Goal: Transaction & Acquisition: Purchase product/service

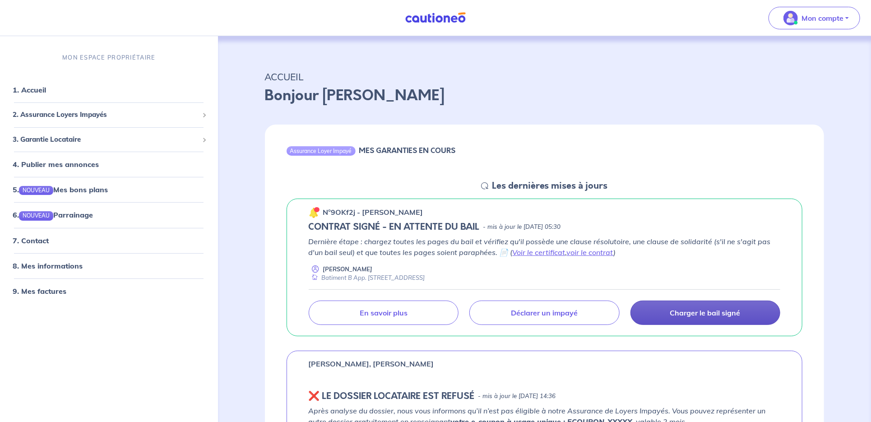
click at [697, 311] on p "Charger le bail signé" at bounding box center [705, 312] width 70 height 9
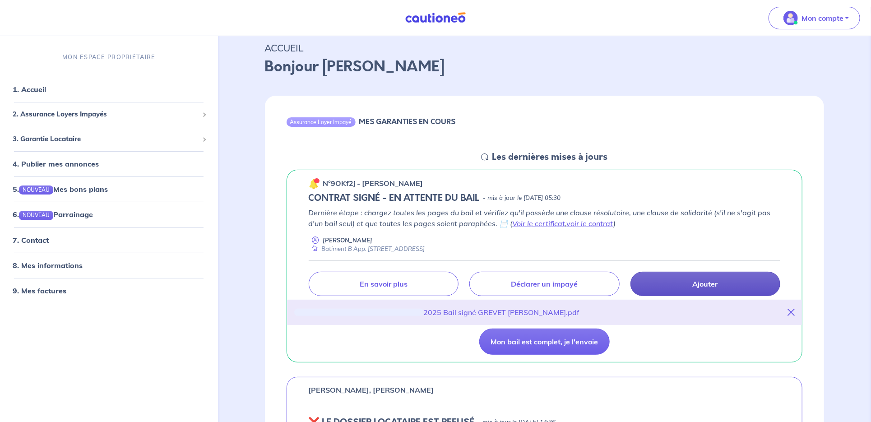
scroll to position [47, 0]
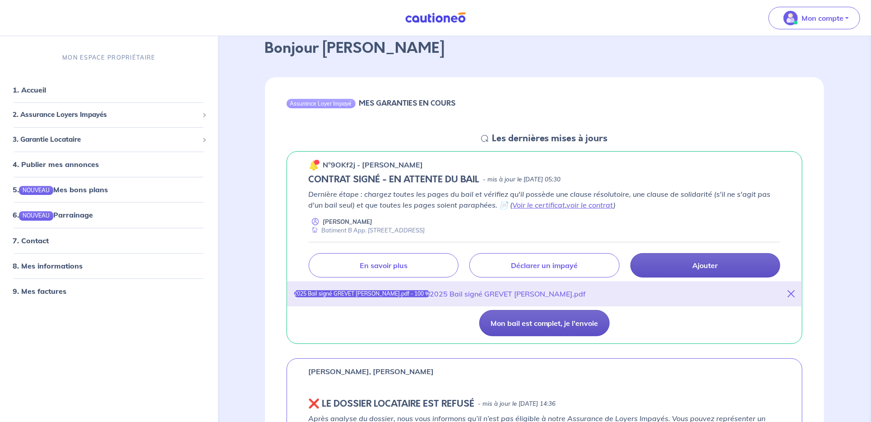
click at [566, 327] on button "Mon bail est complet, je l'envoie" at bounding box center [544, 323] width 130 height 26
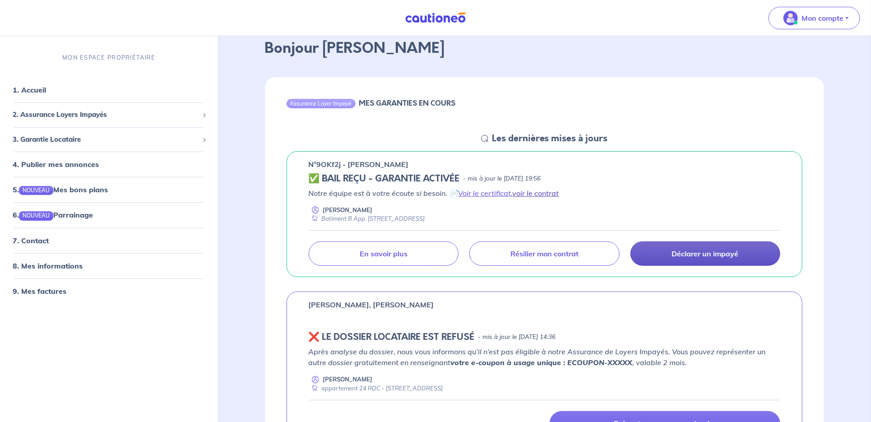
click at [537, 192] on link "voir le contrat" at bounding box center [536, 193] width 46 height 9
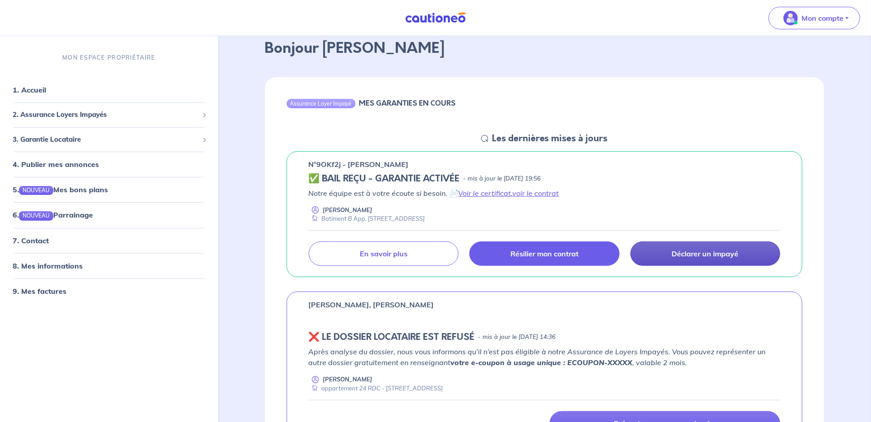
click at [535, 259] on link "Résilier mon contrat" at bounding box center [544, 253] width 150 height 24
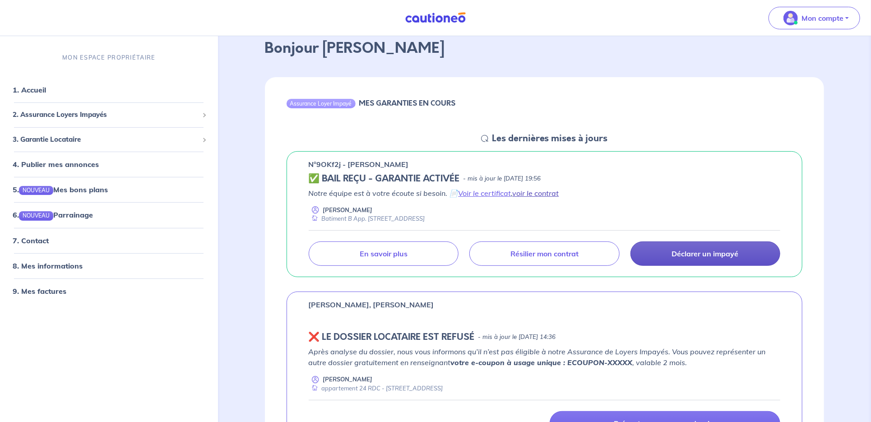
click at [532, 192] on link "voir le contrat" at bounding box center [536, 193] width 46 height 9
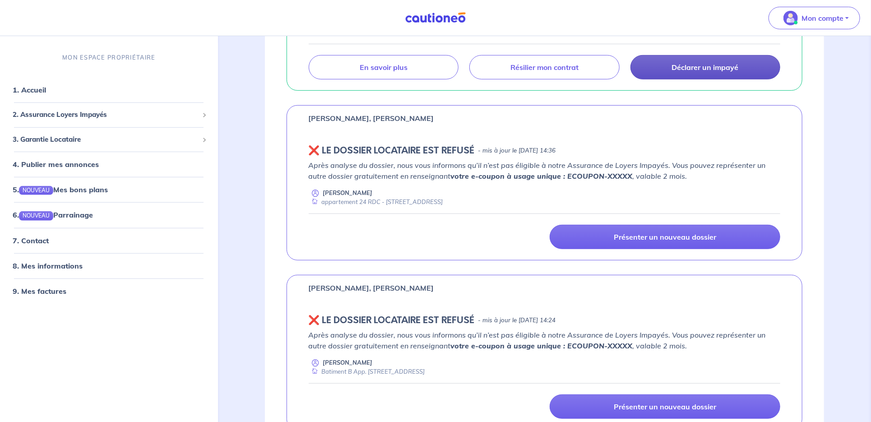
scroll to position [238, 0]
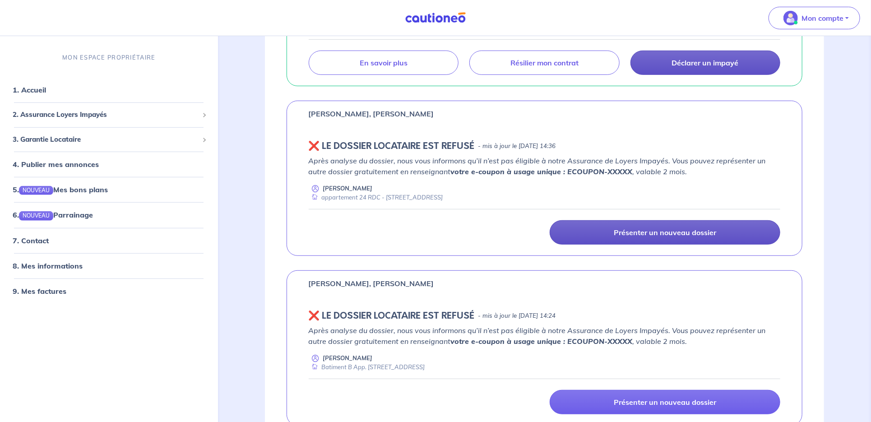
click at [648, 237] on link "Présenter un nouveau dossier" at bounding box center [665, 232] width 231 height 24
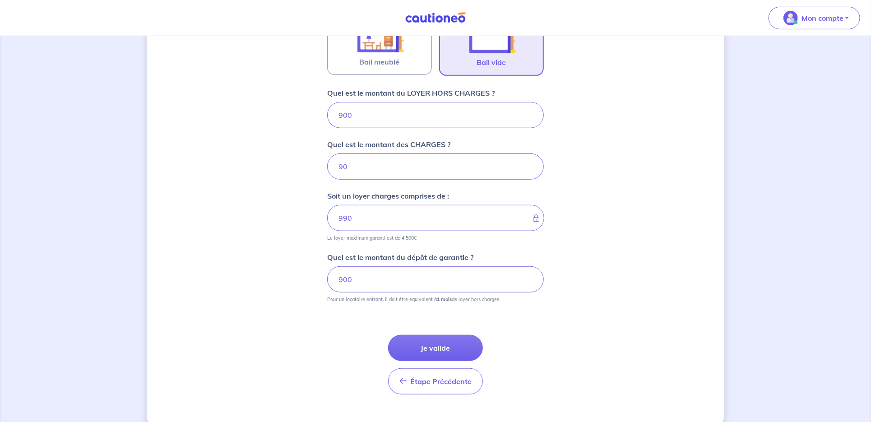
scroll to position [333, 0]
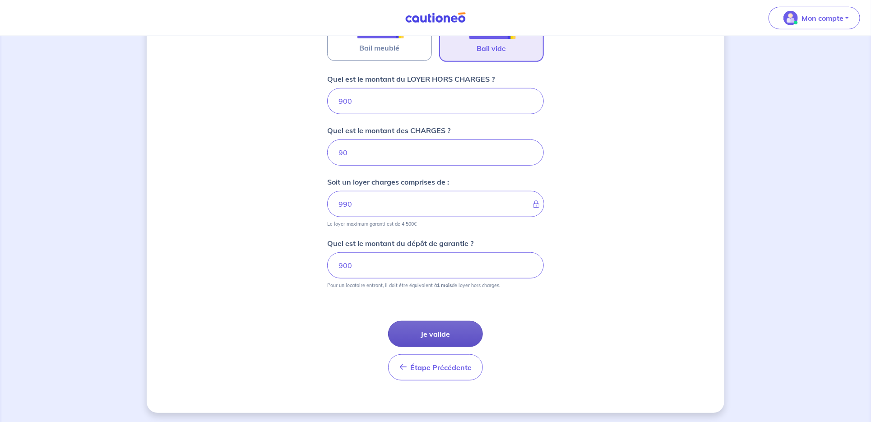
click at [442, 332] on button "Je valide" at bounding box center [435, 334] width 95 height 26
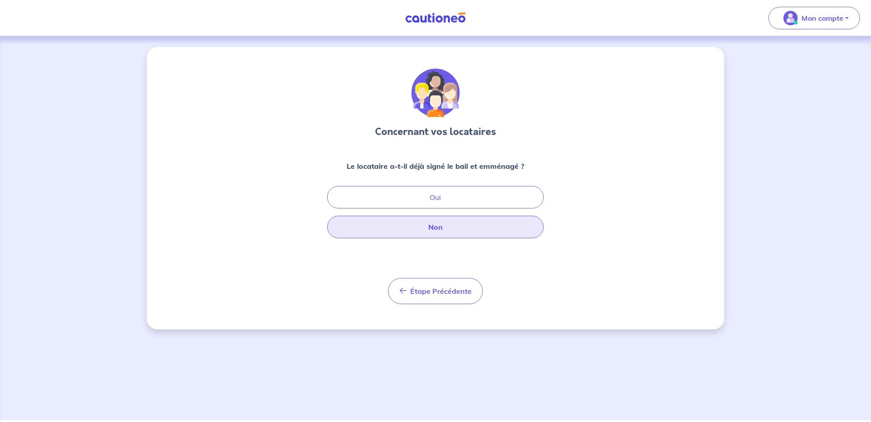
click at [436, 226] on button "Non" at bounding box center [435, 227] width 217 height 23
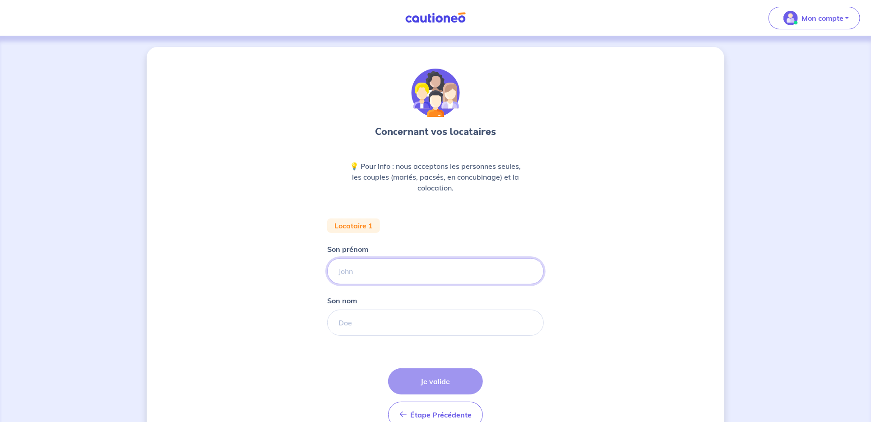
click at [401, 274] on input "Son prénom" at bounding box center [435, 271] width 217 height 26
type input "Fabien"
click at [438, 319] on input "Son nom" at bounding box center [435, 323] width 217 height 26
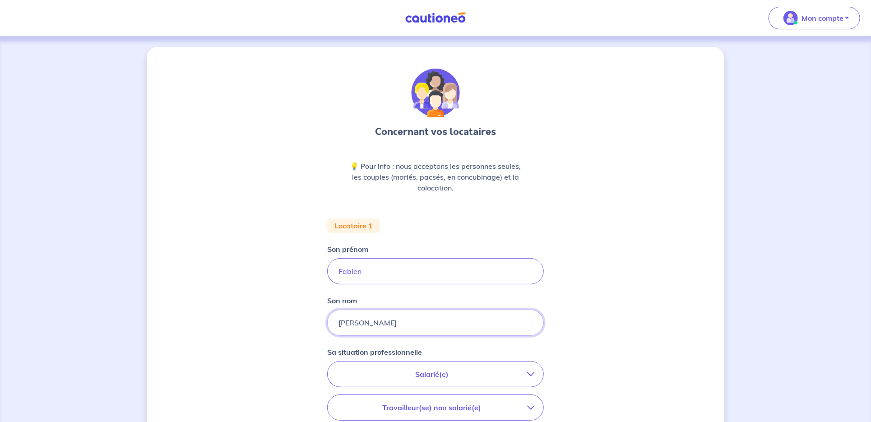
type input "[PERSON_NAME]"
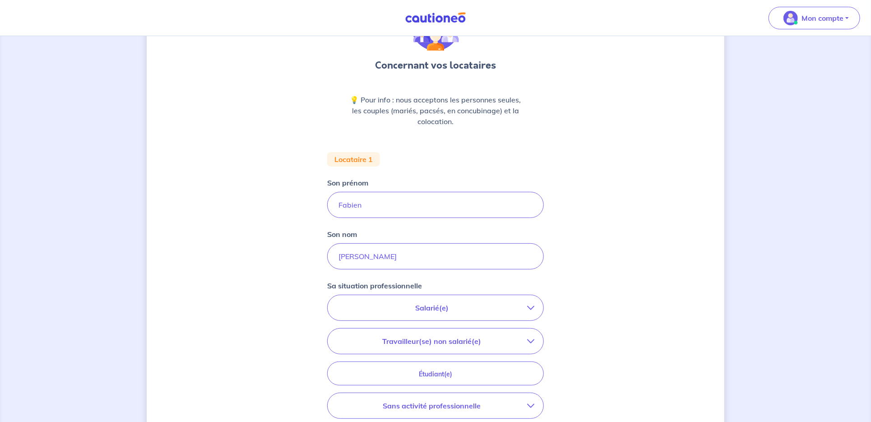
scroll to position [95, 0]
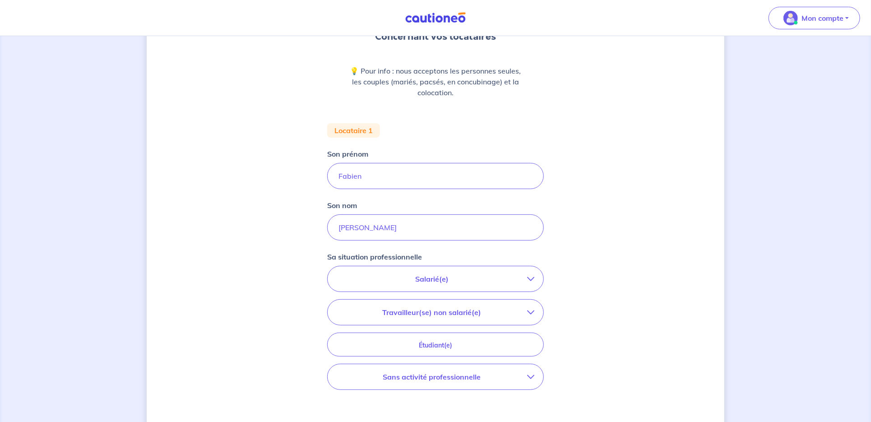
click at [412, 281] on p "Salarié(e)" at bounding box center [432, 278] width 190 height 11
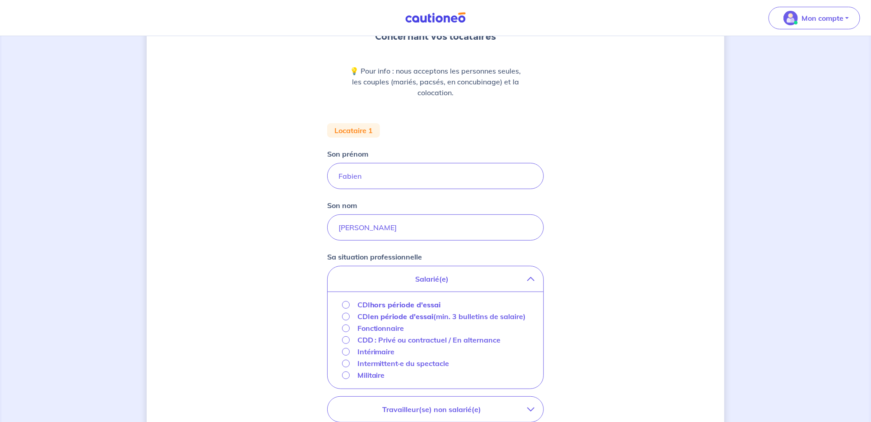
click at [413, 304] on strong "hors période d'essai" at bounding box center [405, 304] width 71 height 9
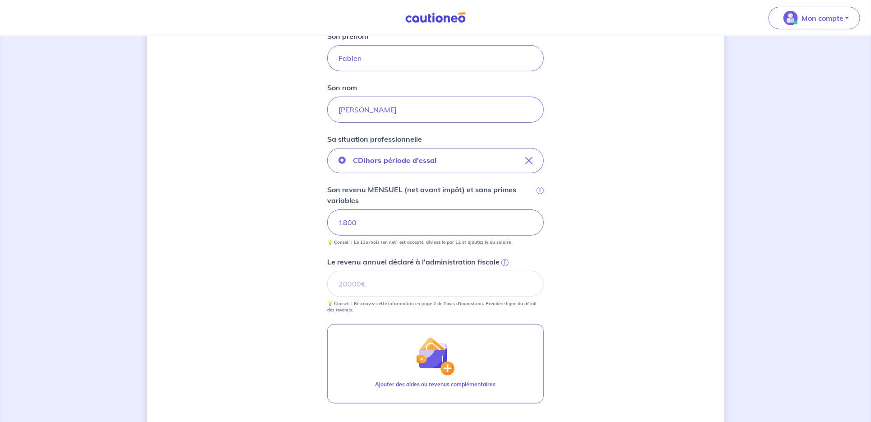
scroll to position [238, 0]
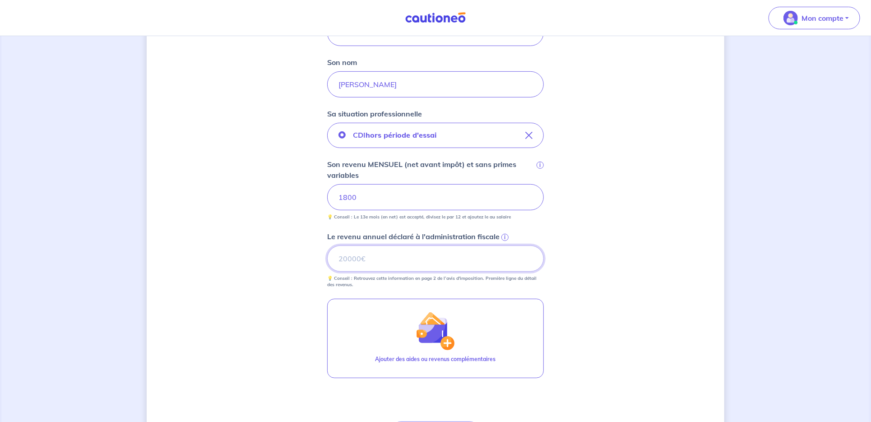
click at [381, 260] on input "Le revenu annuel déclaré à l'administration fiscale i" at bounding box center [435, 258] width 217 height 26
type input "21706"
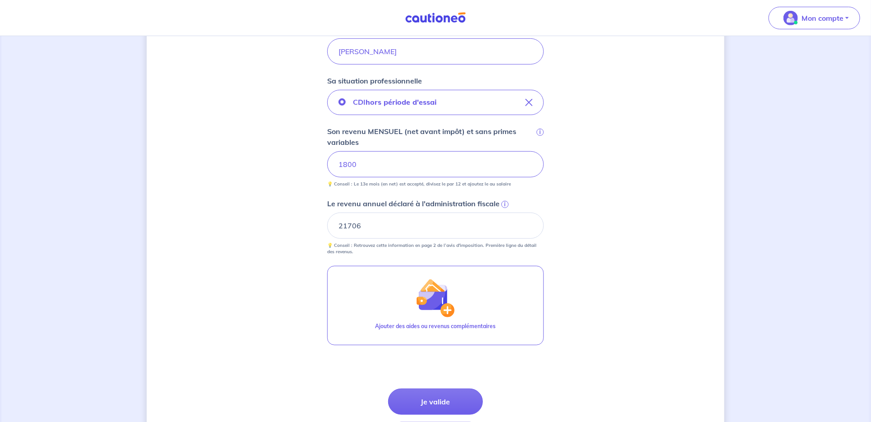
scroll to position [333, 0]
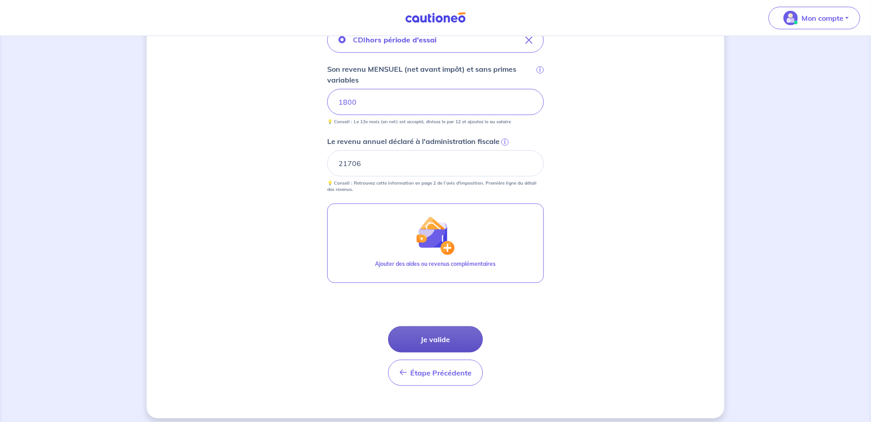
click at [433, 334] on button "Je valide" at bounding box center [435, 339] width 95 height 26
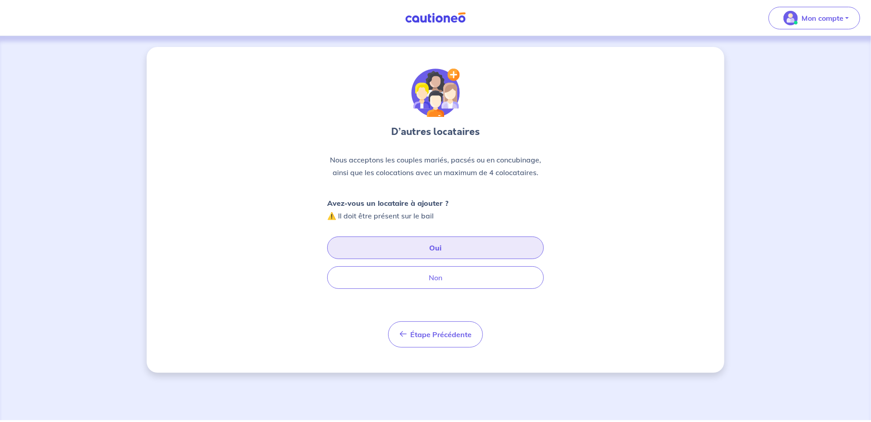
click at [416, 249] on button "Oui" at bounding box center [435, 247] width 217 height 23
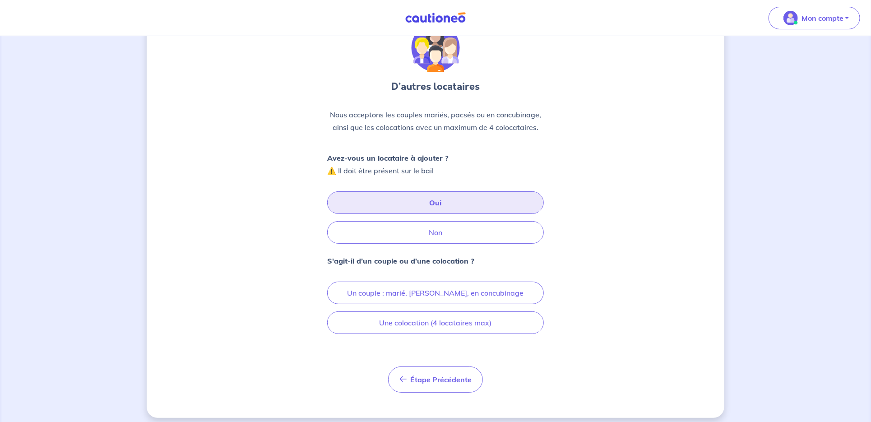
scroll to position [51, 0]
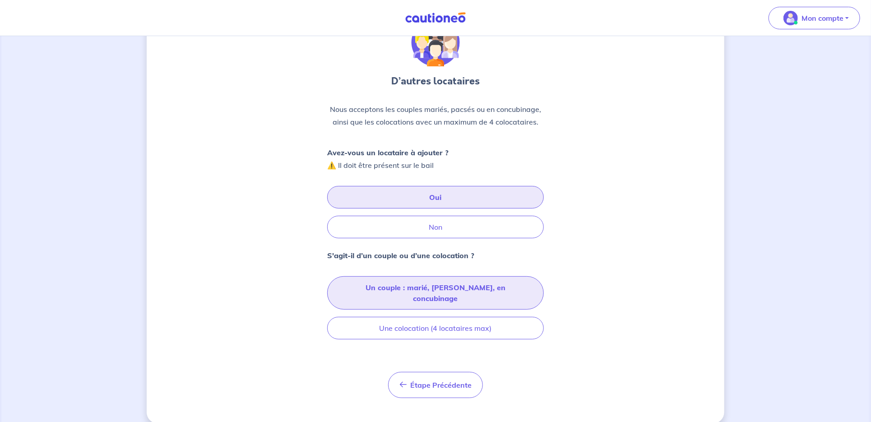
click at [490, 291] on button "Un couple : marié, [PERSON_NAME], en concubinage" at bounding box center [435, 292] width 217 height 33
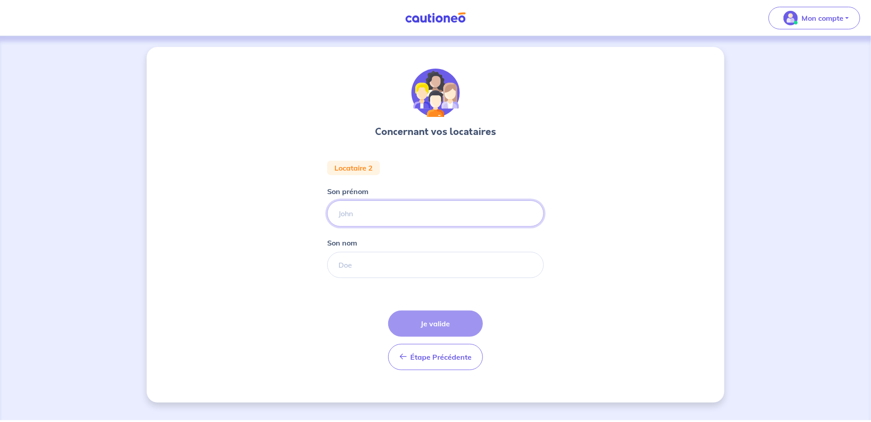
click at [427, 208] on input "Son prénom" at bounding box center [435, 213] width 217 height 26
type input "[PERSON_NAME]"
click at [422, 262] on input "Son nom" at bounding box center [435, 265] width 217 height 26
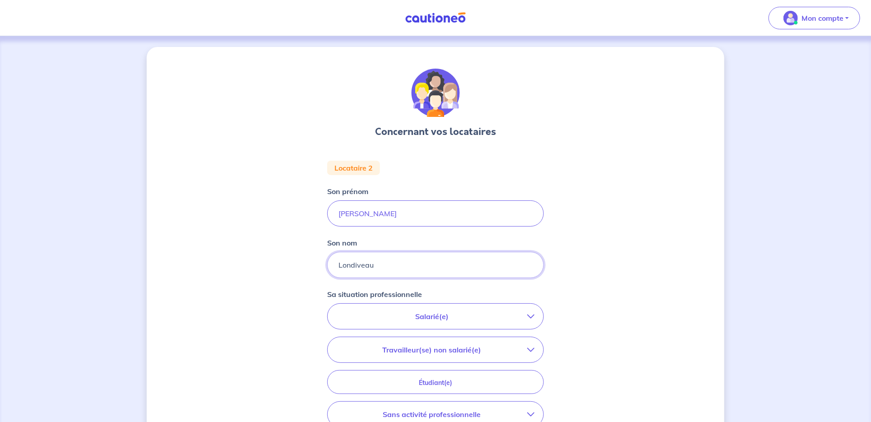
type input "Londiveau"
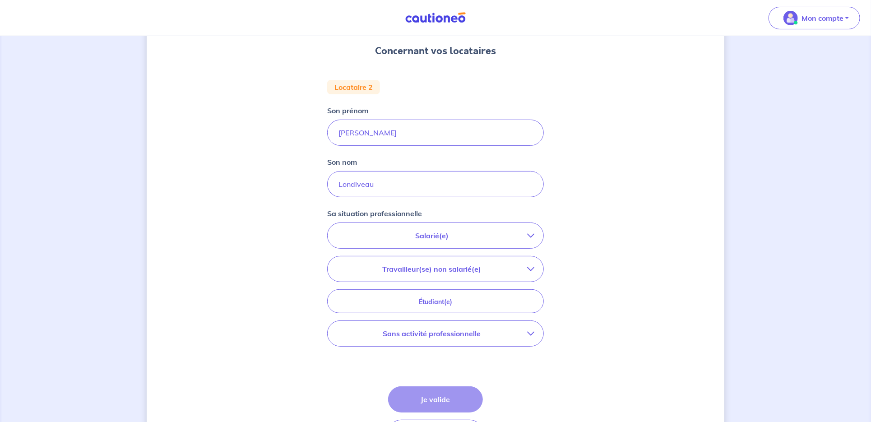
scroll to position [95, 0]
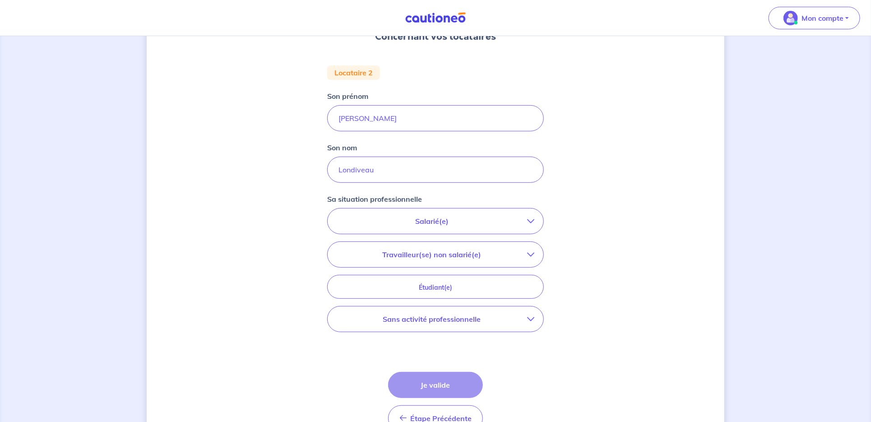
click at [456, 222] on p "Salarié(e)" at bounding box center [432, 221] width 190 height 11
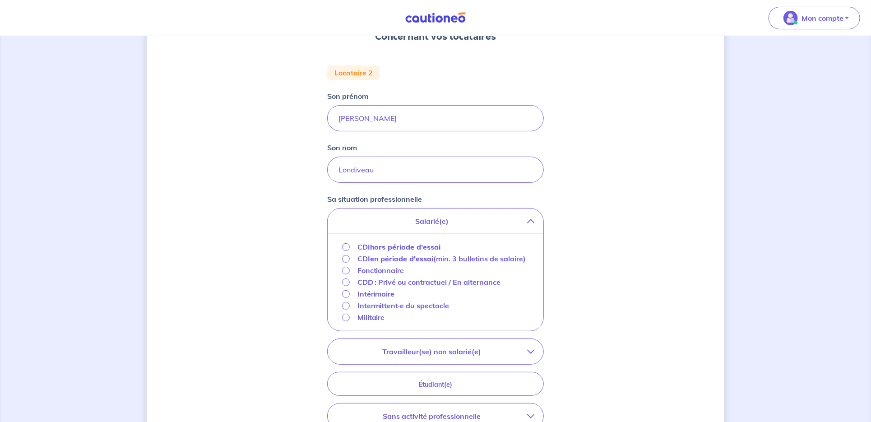
click at [416, 248] on strong "hors période d'essai" at bounding box center [405, 246] width 71 height 9
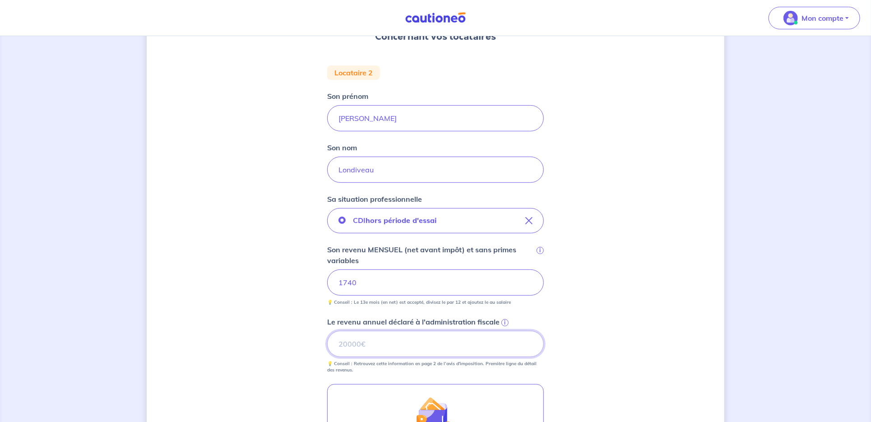
click at [372, 344] on input "Le revenu annuel déclaré à l'administration fiscale i" at bounding box center [435, 344] width 217 height 26
type input "20912"
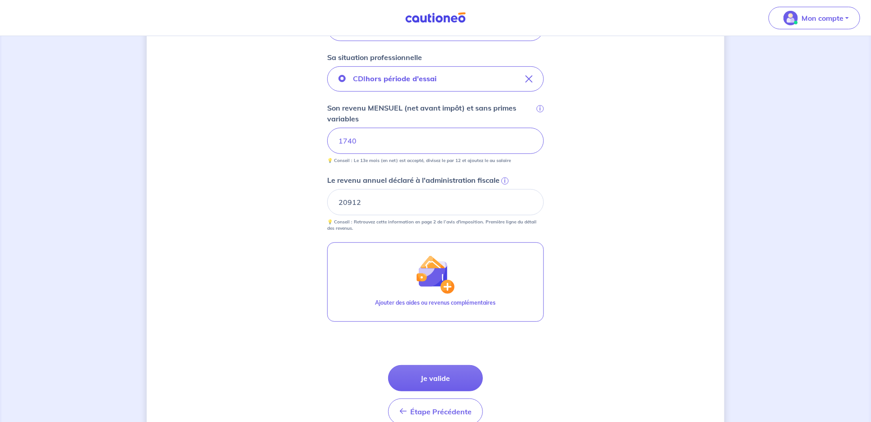
scroll to position [238, 0]
click at [417, 370] on button "Je valide" at bounding box center [435, 377] width 95 height 26
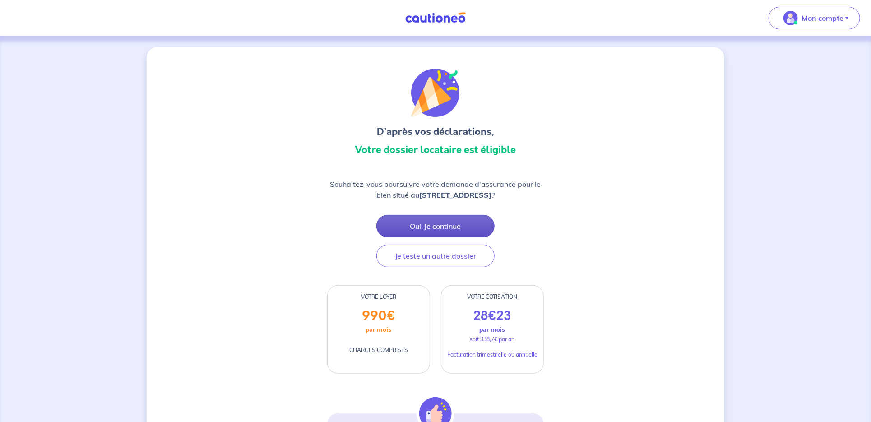
click at [443, 221] on button "Oui, je continue" at bounding box center [435, 226] width 118 height 23
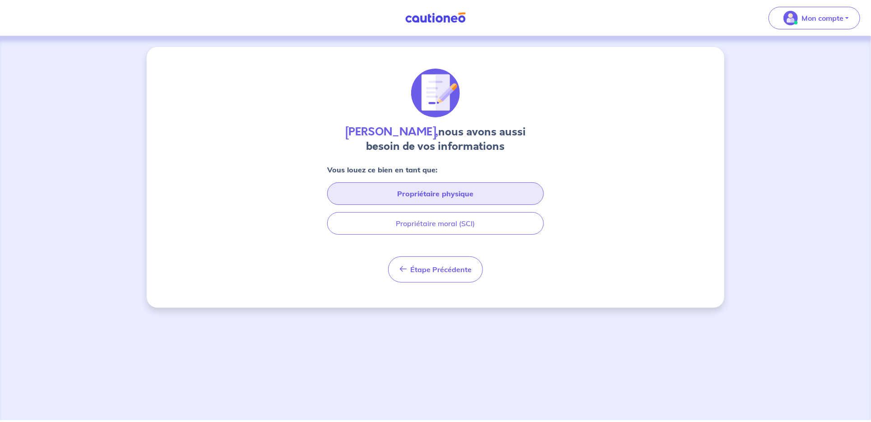
click at [435, 190] on button "Propriétaire physique" at bounding box center [435, 193] width 217 height 23
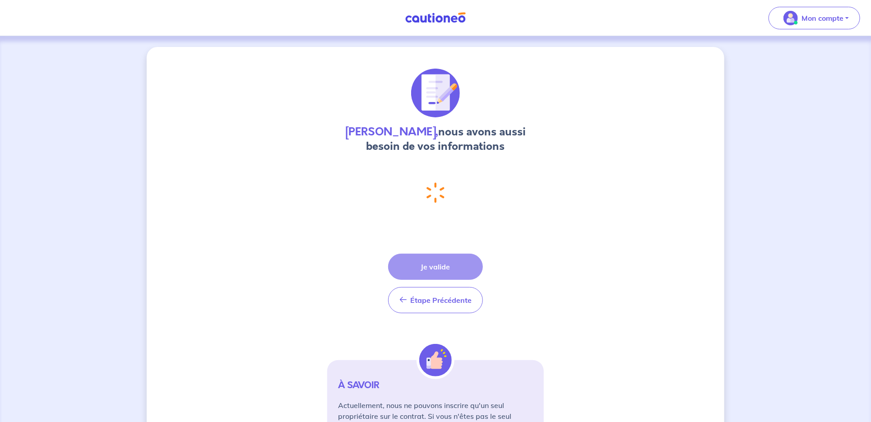
select select "FR"
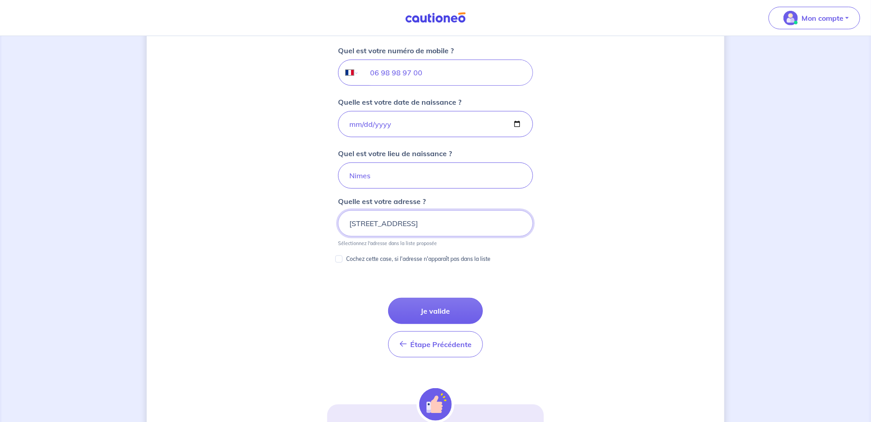
scroll to position [368, 0]
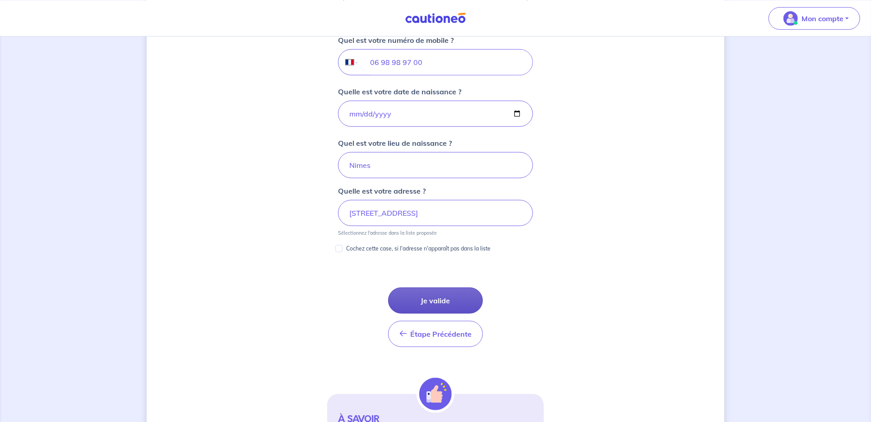
click at [453, 295] on button "Je valide" at bounding box center [435, 300] width 95 height 26
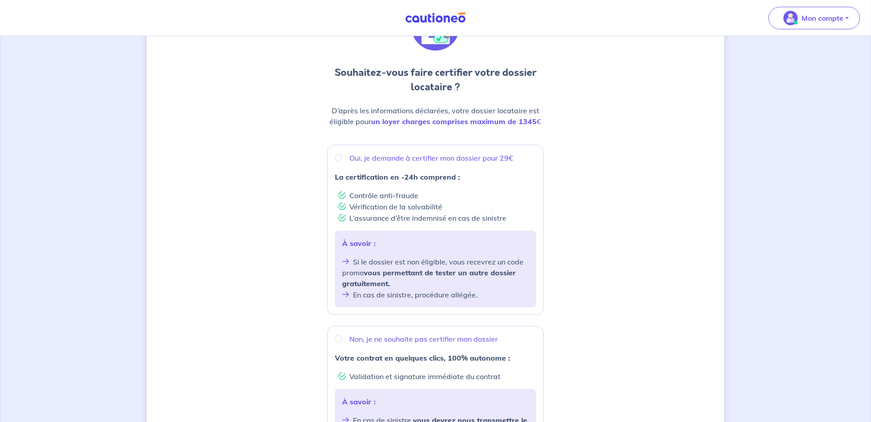
scroll to position [47, 0]
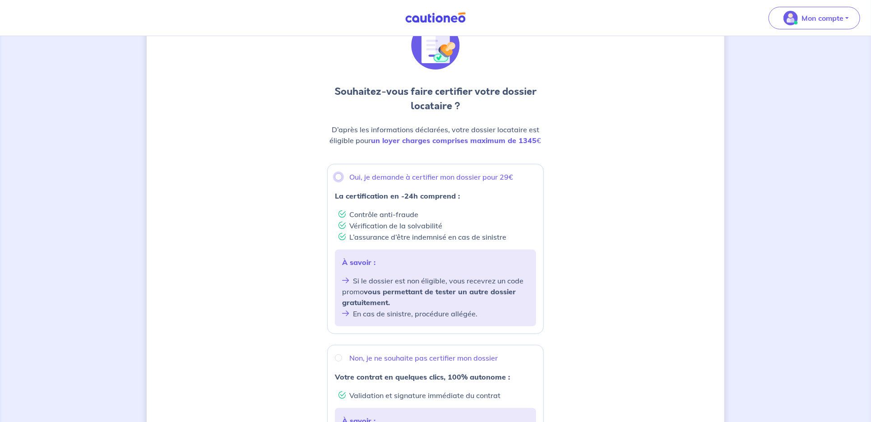
click at [342, 177] on input "Oui, je demande à certifier mon dossier pour 29€" at bounding box center [338, 176] width 7 height 7
radio input "true"
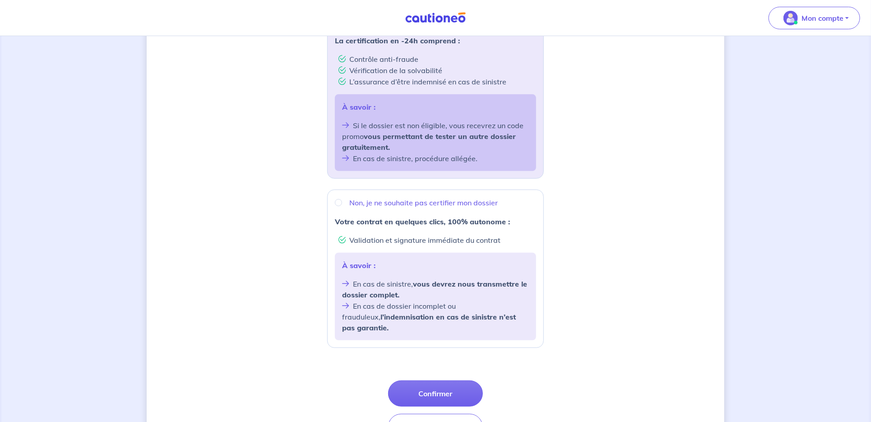
scroll to position [253, 0]
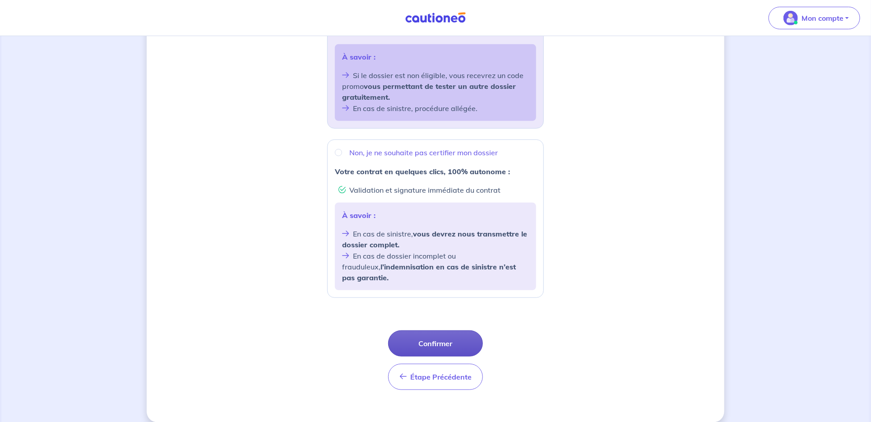
click at [442, 330] on button "Confirmer" at bounding box center [435, 343] width 95 height 26
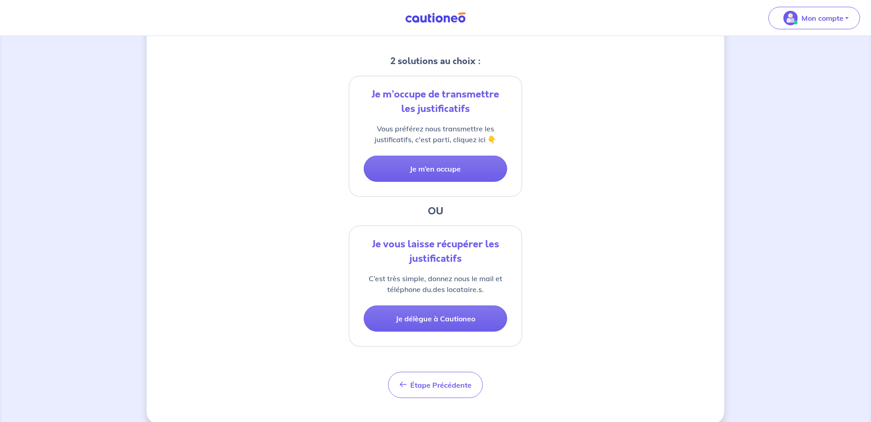
scroll to position [188, 0]
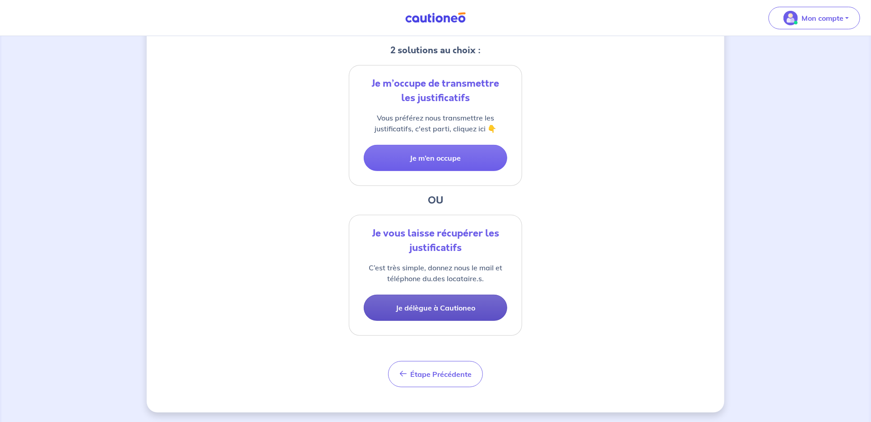
click at [481, 301] on button "Je délègue à Cautioneo" at bounding box center [435, 308] width 143 height 26
select select "FR"
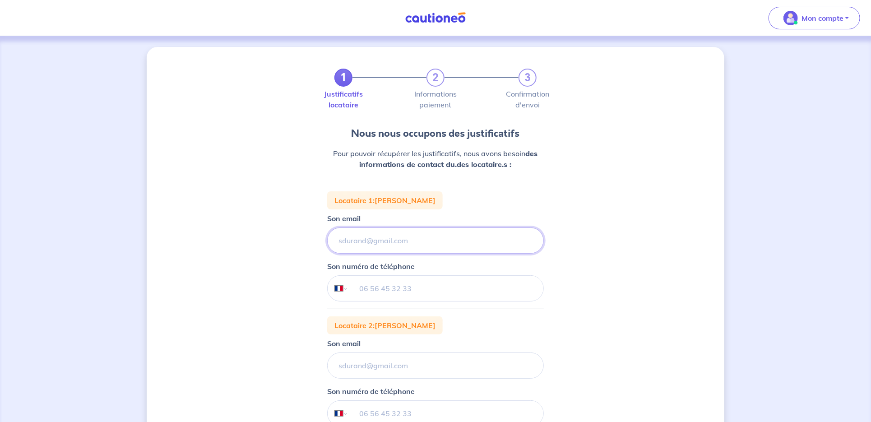
click at [381, 242] on input "Son email" at bounding box center [435, 240] width 217 height 26
type input "[EMAIL_ADDRESS][DOMAIN_NAME]"
click at [381, 285] on input "tel" at bounding box center [445, 288] width 195 height 25
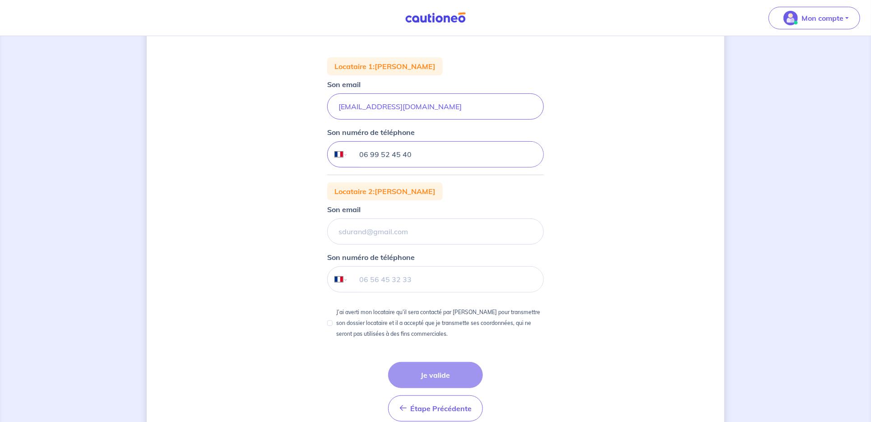
scroll to position [143, 0]
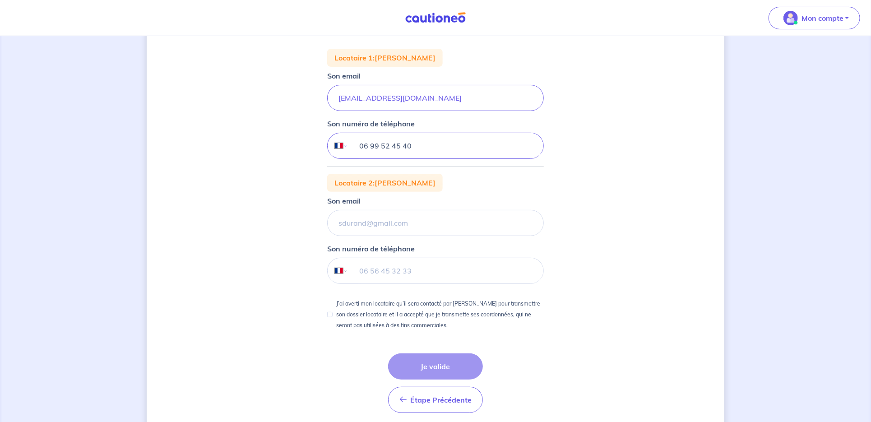
type input "06 99 52 45 40"
click at [398, 222] on input "Son email" at bounding box center [435, 223] width 217 height 26
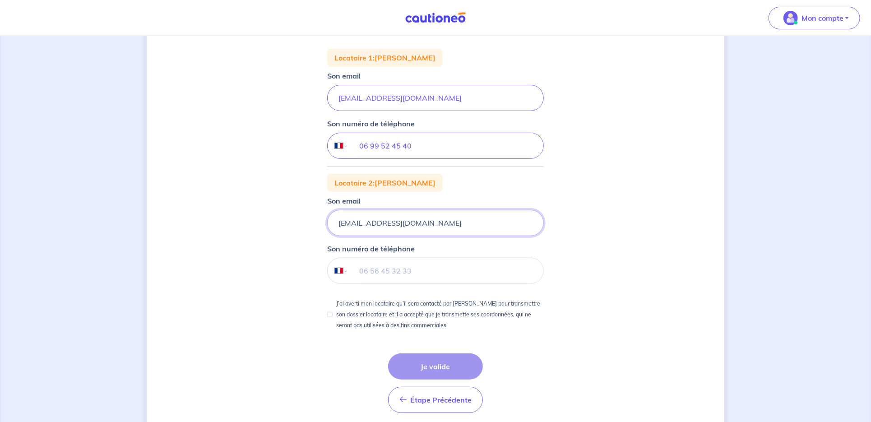
type input "[EMAIL_ADDRESS][DOMAIN_NAME]"
click at [398, 269] on input "tel" at bounding box center [445, 270] width 195 height 25
drag, startPoint x: 413, startPoint y: 146, endPoint x: 357, endPoint y: 145, distance: 56.0
click at [357, 145] on input "06 99 52 45 40" at bounding box center [445, 145] width 195 height 25
click at [378, 270] on input "tel" at bounding box center [445, 270] width 195 height 25
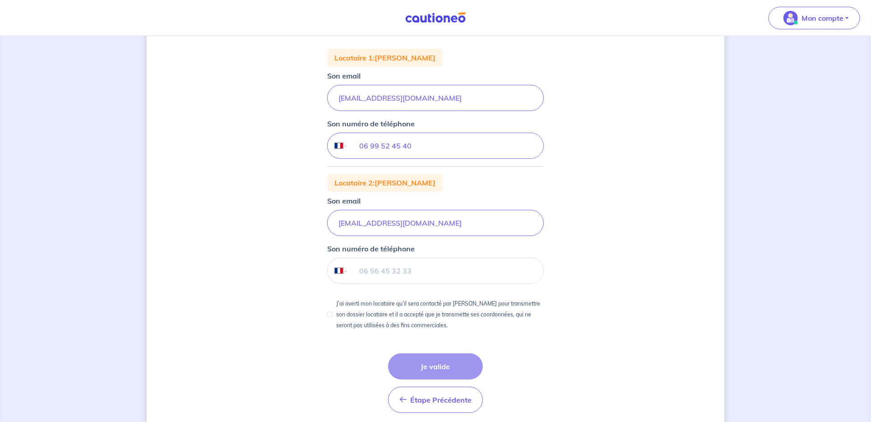
paste input "06 99 52 45 40"
type input "06 99 52 45 40"
drag, startPoint x: 416, startPoint y: 270, endPoint x: 355, endPoint y: 268, distance: 61.9
click at [355, 268] on input "06 99 52 45 40" at bounding box center [445, 270] width 195 height 25
click at [434, 359] on div "Étape Précédente Précédent Je valide Je valide" at bounding box center [435, 383] width 95 height 60
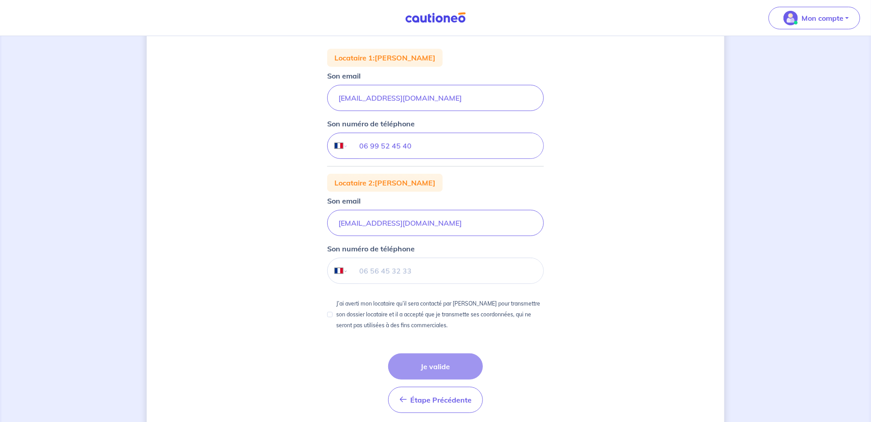
click at [448, 367] on div "Étape Précédente Précédent Je valide Je valide" at bounding box center [435, 383] width 95 height 60
click at [386, 264] on input "tel" at bounding box center [445, 270] width 195 height 25
drag, startPoint x: 414, startPoint y: 141, endPoint x: 356, endPoint y: 144, distance: 58.3
click at [356, 144] on input "06 99 52 45 40" at bounding box center [445, 145] width 195 height 25
click at [380, 265] on input "tel" at bounding box center [445, 270] width 195 height 25
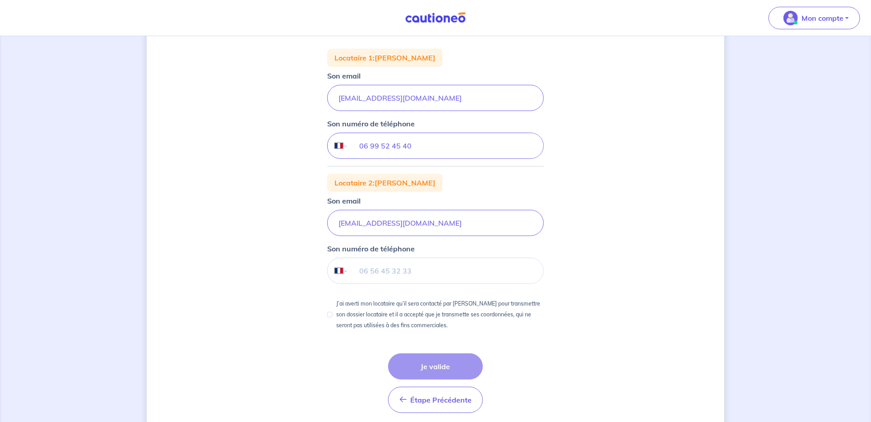
paste input "06 99 52 45 40"
type input "06 99 52 45 40"
click at [328, 313] on input "J’ai averti mon locataire qu’il sera contacté par [PERSON_NAME] pour transmettr…" at bounding box center [329, 314] width 5 height 5
checkbox input "true"
click at [463, 360] on button "Je valide" at bounding box center [435, 366] width 95 height 26
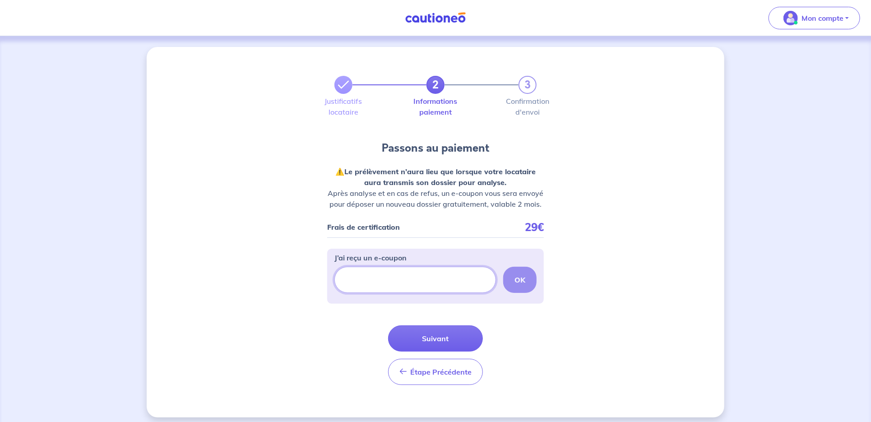
click at [424, 282] on input "J’ai reçu un e-coupon" at bounding box center [415, 280] width 162 height 26
click at [434, 334] on button "Suivant" at bounding box center [435, 338] width 95 height 26
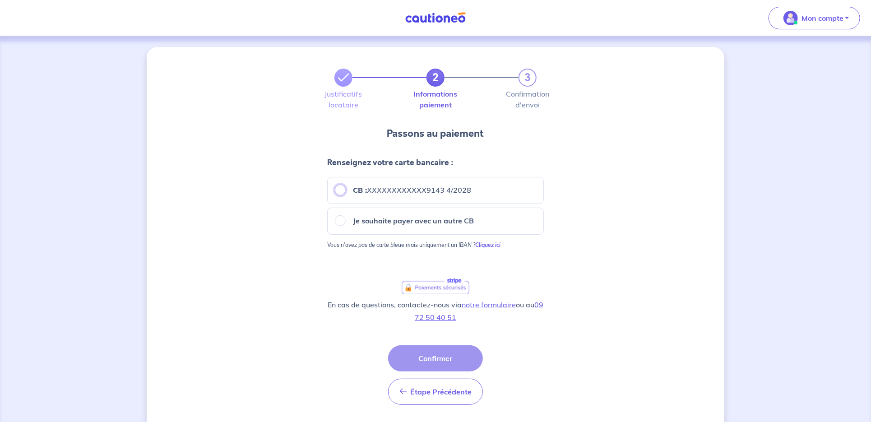
click at [344, 190] on input "CB : XXXXXXXXXXXX9143 4/2028" at bounding box center [340, 190] width 11 height 11
radio input "true"
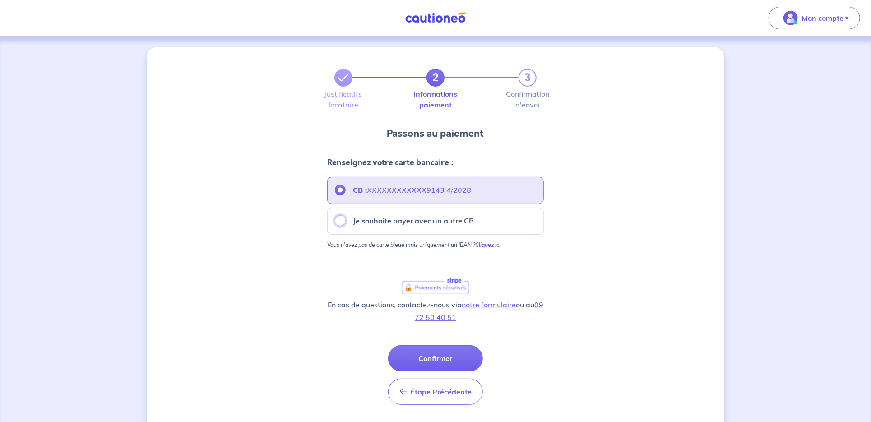
click at [342, 223] on input "Je souhaite payer avec un autre CB" at bounding box center [340, 220] width 11 height 11
radio input "true"
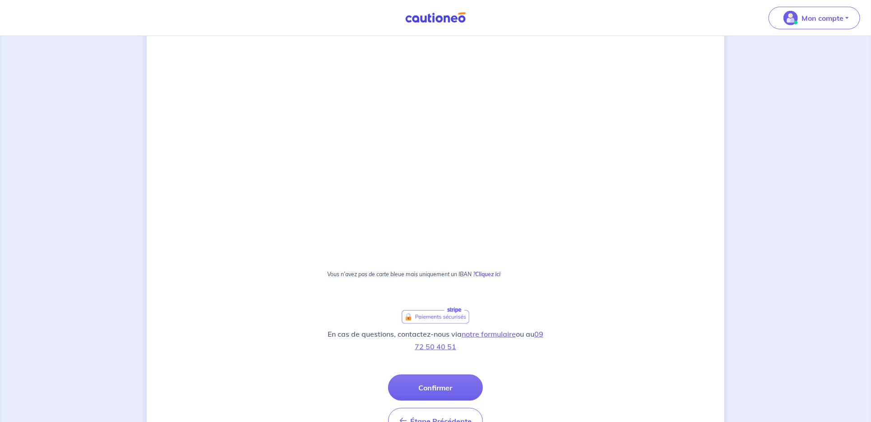
scroll to position [492, 0]
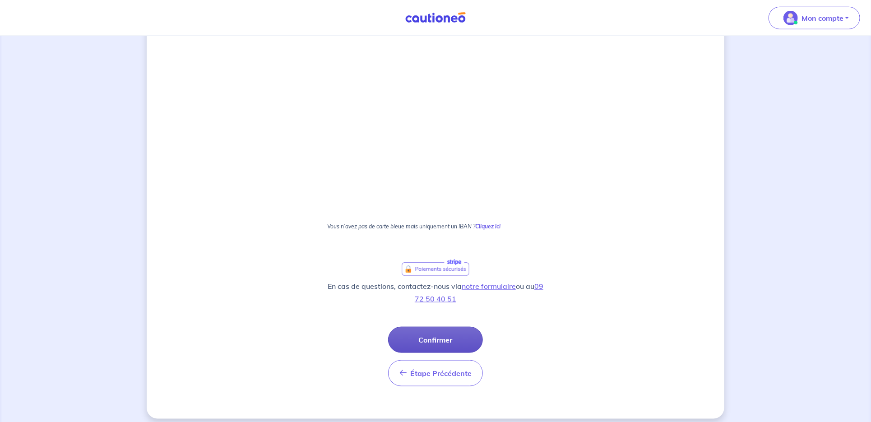
click at [437, 336] on button "Confirmer" at bounding box center [435, 340] width 95 height 26
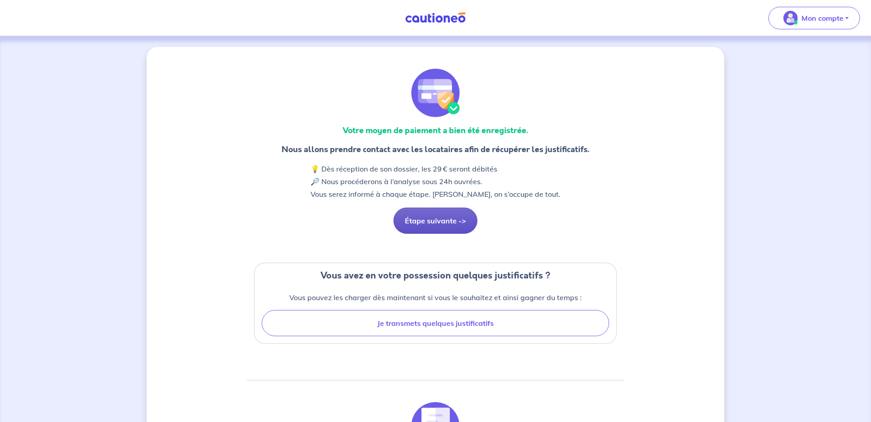
click at [458, 217] on button "Étape suivante ->" at bounding box center [435, 221] width 84 height 26
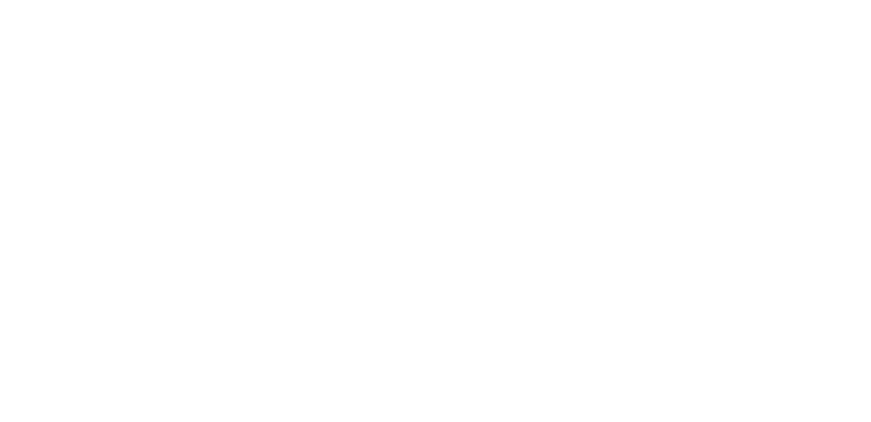
click at [458, 0] on html "Navigated to new page at /pbi/contract-preparation/" at bounding box center [435, 0] width 871 height 0
